Goal: Information Seeking & Learning: Learn about a topic

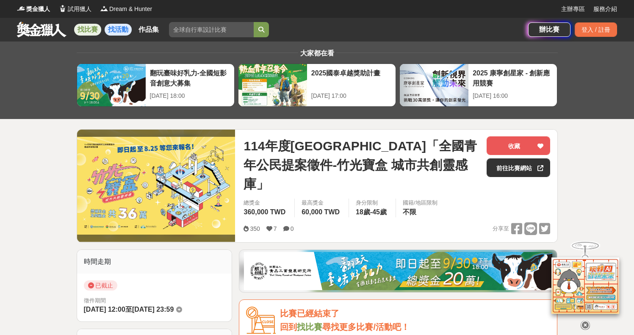
click at [122, 26] on link "找活動" at bounding box center [118, 30] width 27 height 12
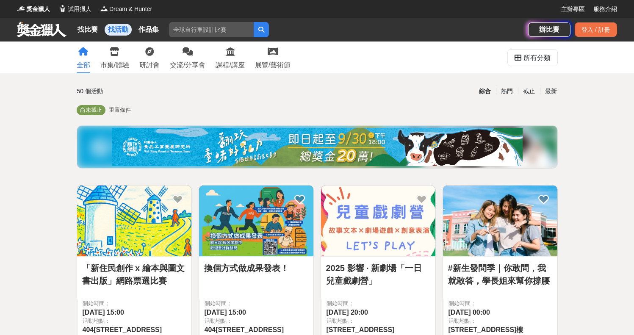
click at [91, 20] on div "找比賽 找活動 作品集" at bounding box center [119, 30] width 91 height 24
click at [91, 24] on link "找比賽" at bounding box center [87, 30] width 27 height 12
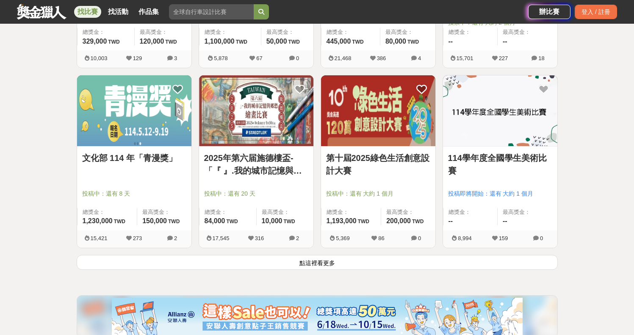
scroll to position [1014, 0]
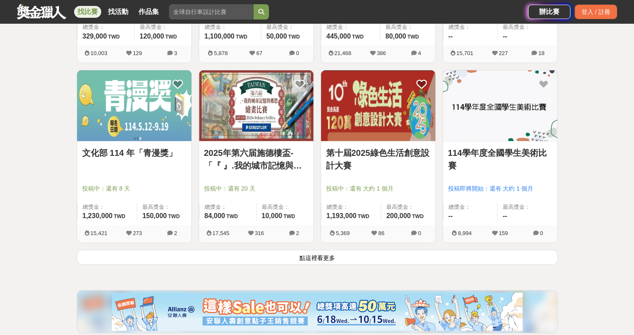
click at [324, 264] on button "點這裡看更多" at bounding box center [317, 257] width 481 height 15
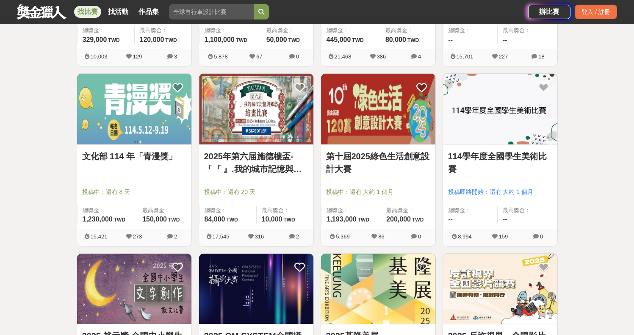
scroll to position [1004, 0]
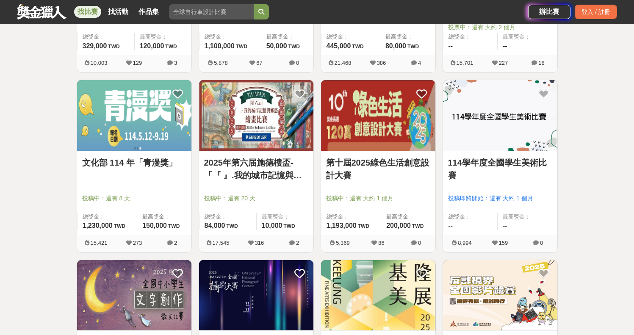
click at [246, 125] on img at bounding box center [256, 115] width 114 height 71
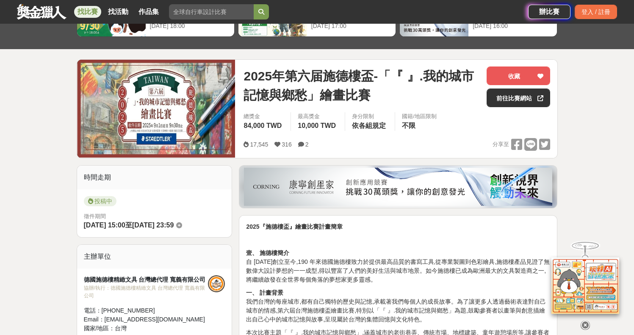
scroll to position [57, 0]
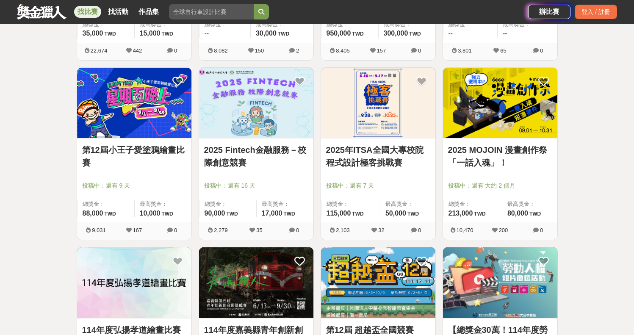
scroll to position [1739, 0]
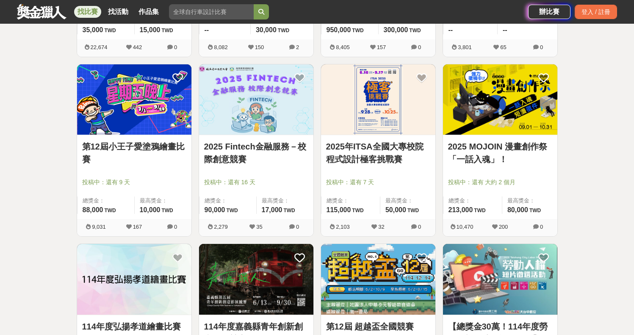
click at [277, 154] on link "2025 Fintech金融服務－校際創意競賽" at bounding box center [256, 152] width 104 height 25
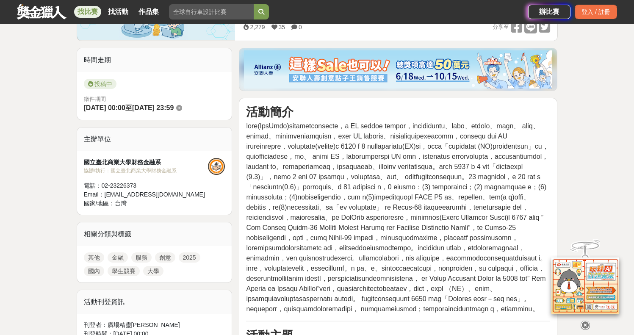
scroll to position [188, 0]
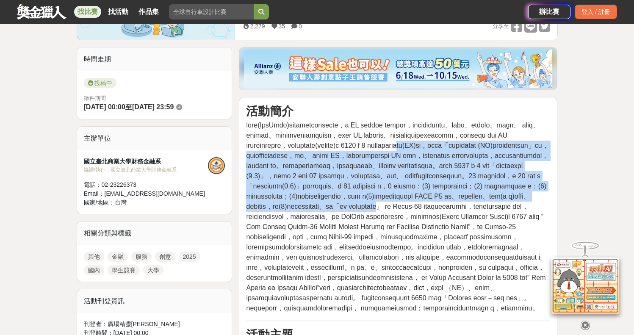
drag, startPoint x: 319, startPoint y: 169, endPoint x: 364, endPoint y: 270, distance: 110.1
click at [364, 270] on span at bounding box center [397, 216] width 302 height 190
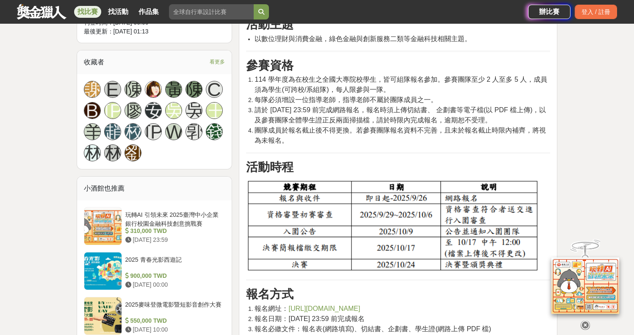
scroll to position [496, 0]
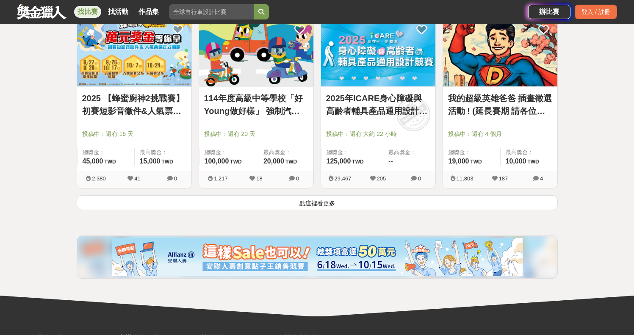
scroll to position [2153, 0]
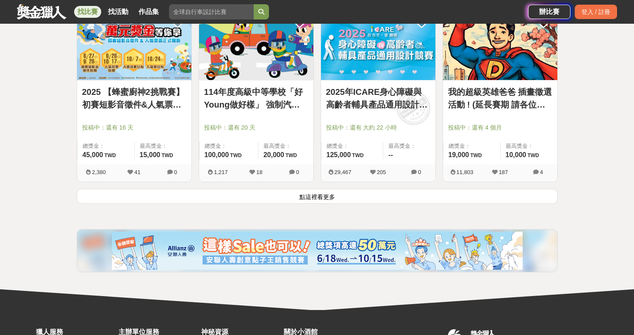
click at [317, 193] on button "點這裡看更多" at bounding box center [317, 196] width 481 height 15
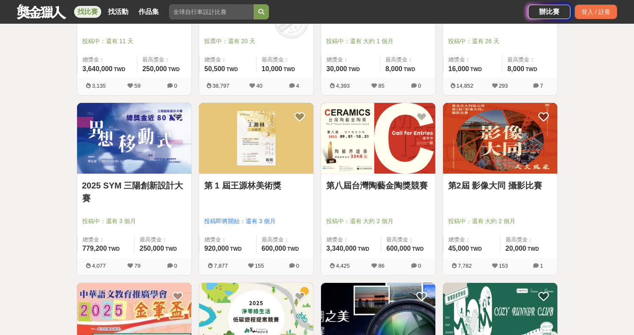
scroll to position [2959, 0]
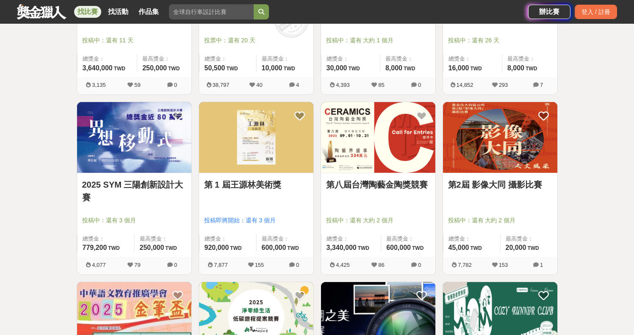
click at [103, 190] on link "2025 SYM 三陽創新設計大賽" at bounding box center [134, 190] width 104 height 25
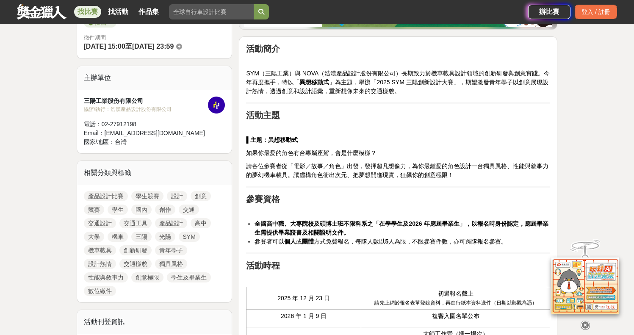
scroll to position [267, 0]
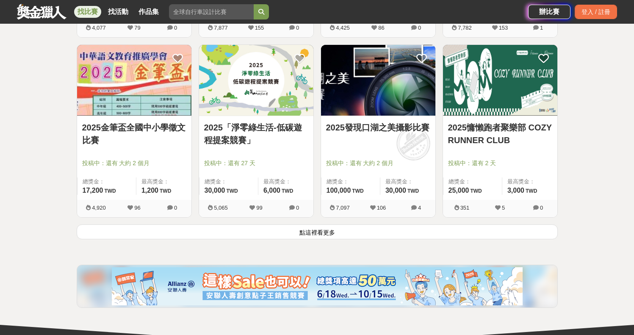
scroll to position [3210, 0]
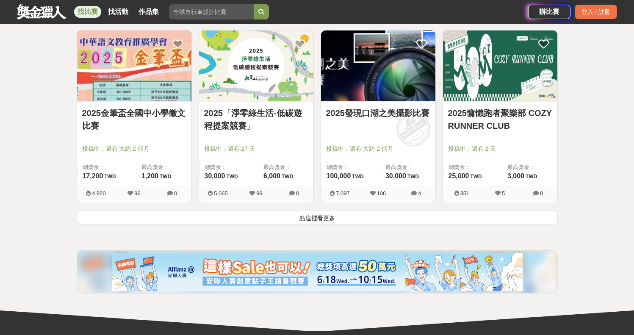
click at [313, 212] on button "點這裡看更多" at bounding box center [317, 217] width 481 height 15
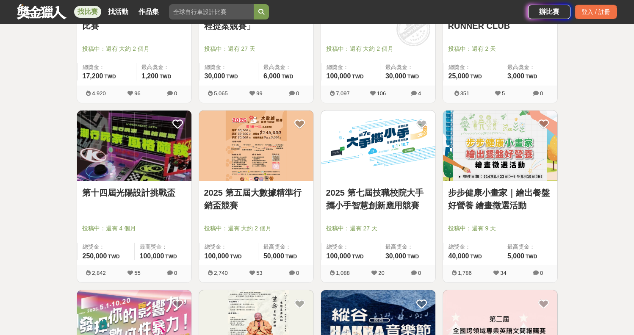
scroll to position [3311, 0]
click at [154, 146] on img at bounding box center [134, 145] width 114 height 71
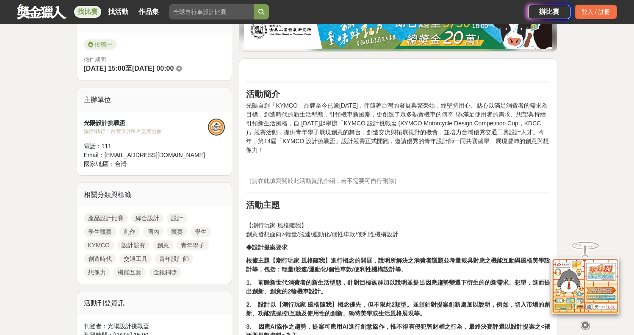
scroll to position [273, 0]
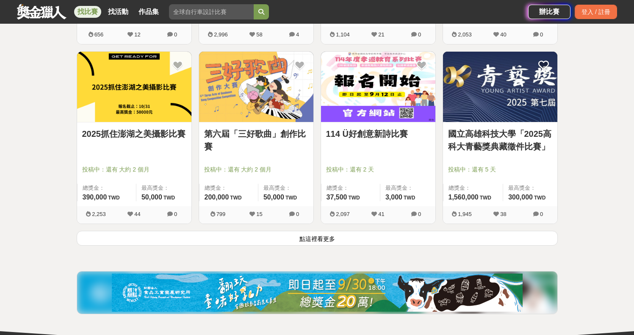
scroll to position [4306, 0]
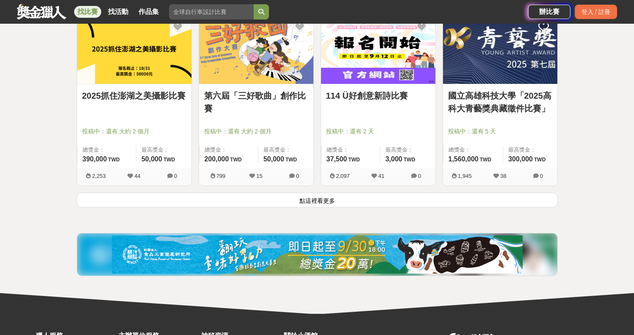
click at [322, 201] on button "點這裡看更多" at bounding box center [317, 200] width 481 height 15
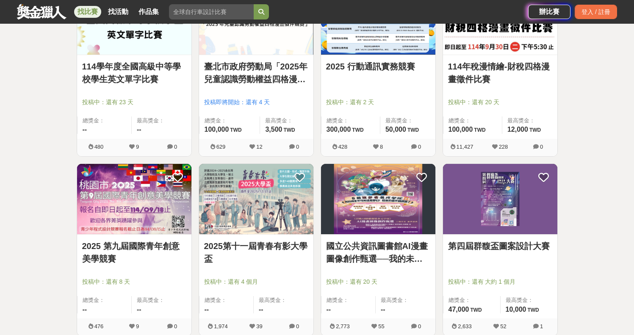
scroll to position [5310, 0]
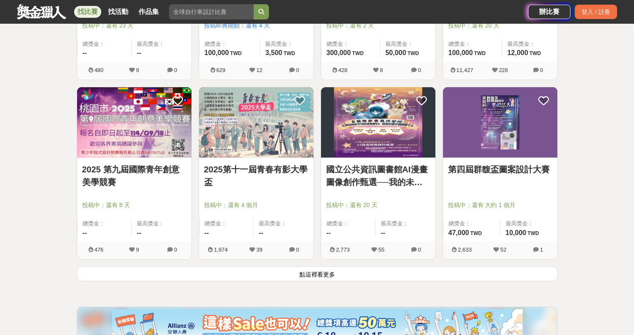
click at [335, 273] on button "點這裡看更多" at bounding box center [317, 273] width 481 height 15
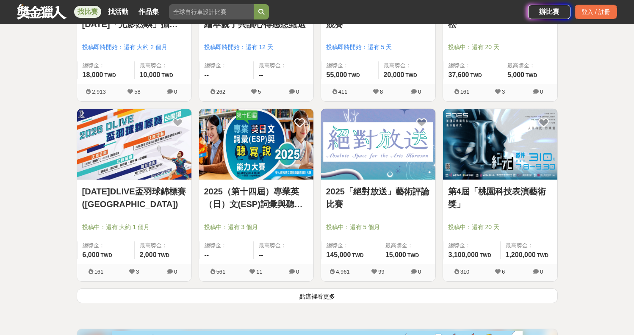
scroll to position [6510, 0]
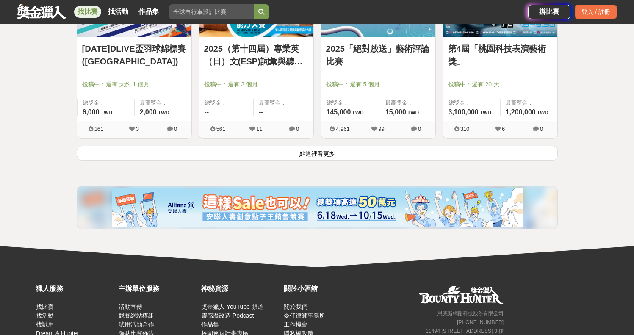
click at [319, 149] on button "點這裡看更多" at bounding box center [317, 153] width 481 height 15
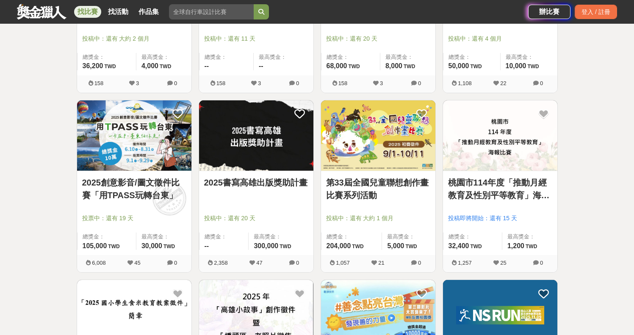
scroll to position [7291, 0]
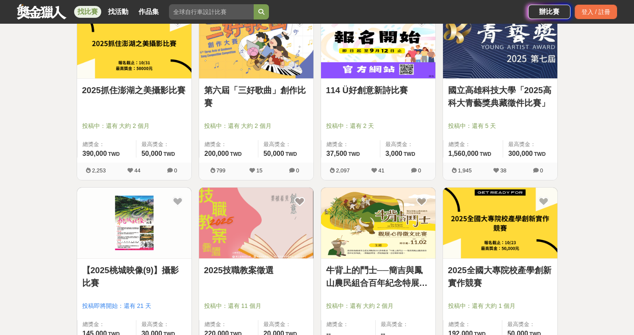
scroll to position [4306, 0]
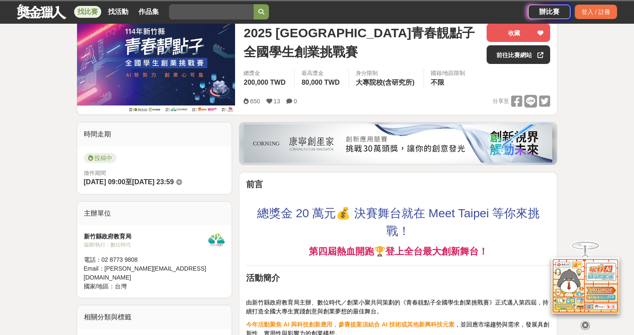
scroll to position [171, 0]
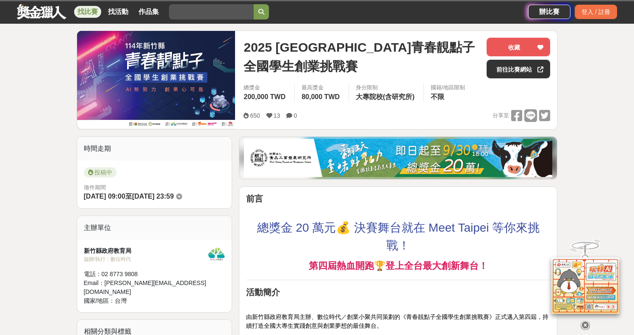
scroll to position [82, 0]
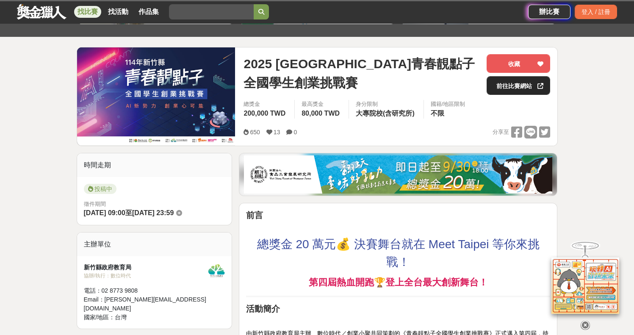
click at [490, 86] on link "前往比賽網站" at bounding box center [517, 85] width 63 height 19
